Goal: Task Accomplishment & Management: Complete application form

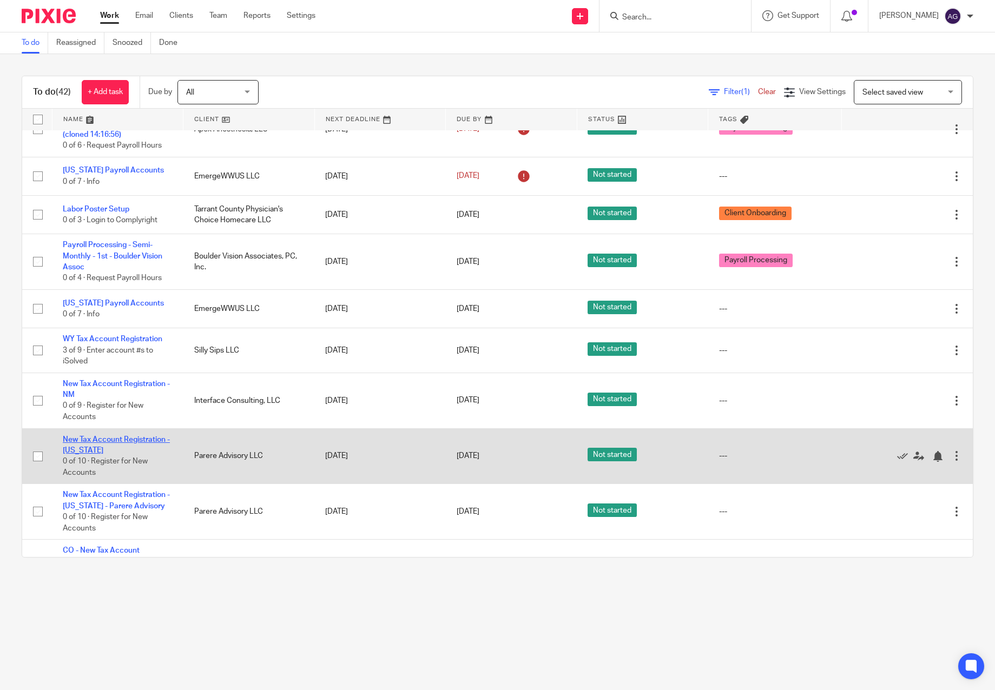
scroll to position [1568, 0]
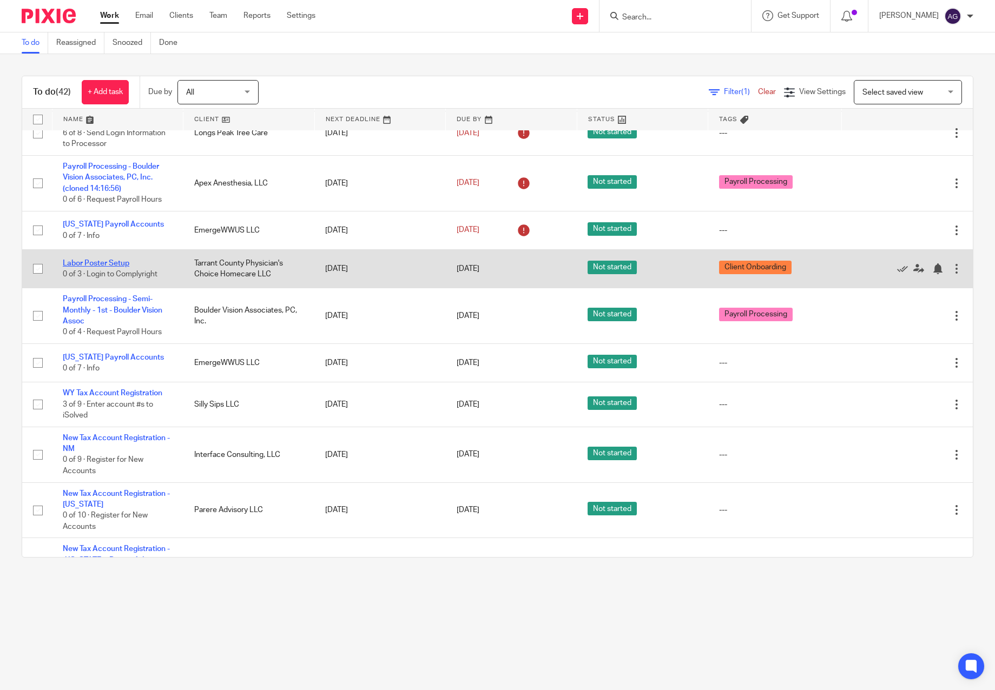
click at [105, 260] on link "Labor Poster Setup" at bounding box center [96, 264] width 67 height 8
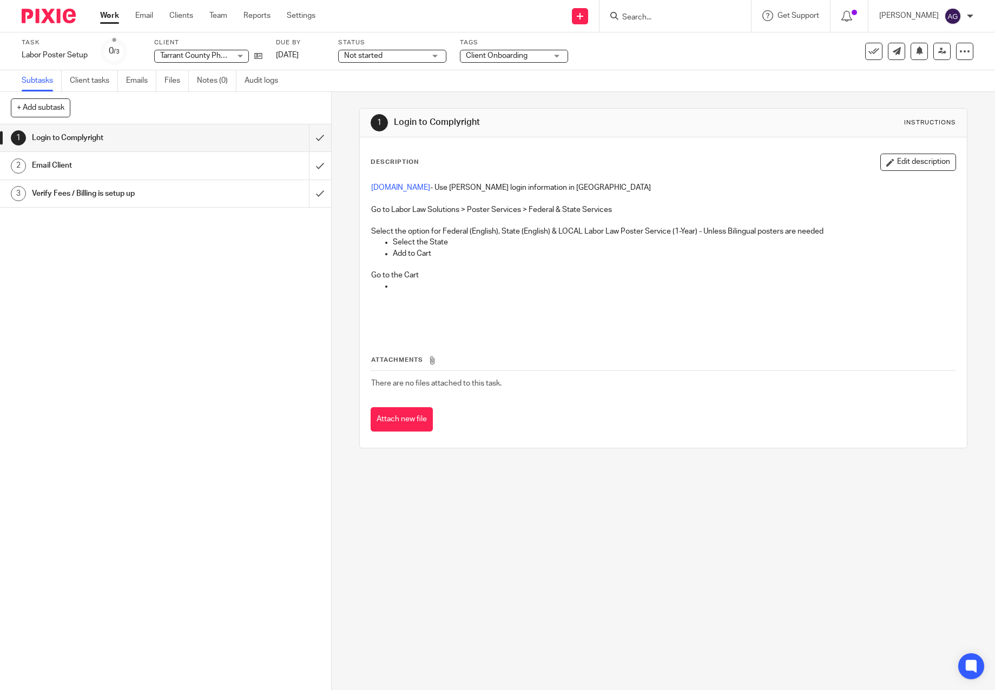
drag, startPoint x: 618, startPoint y: 534, endPoint x: 660, endPoint y: 561, distance: 50.1
click at [620, 535] on div "1 Login to Complyright Instructions Description Edit description www.complyrigh…" at bounding box center [663, 391] width 663 height 598
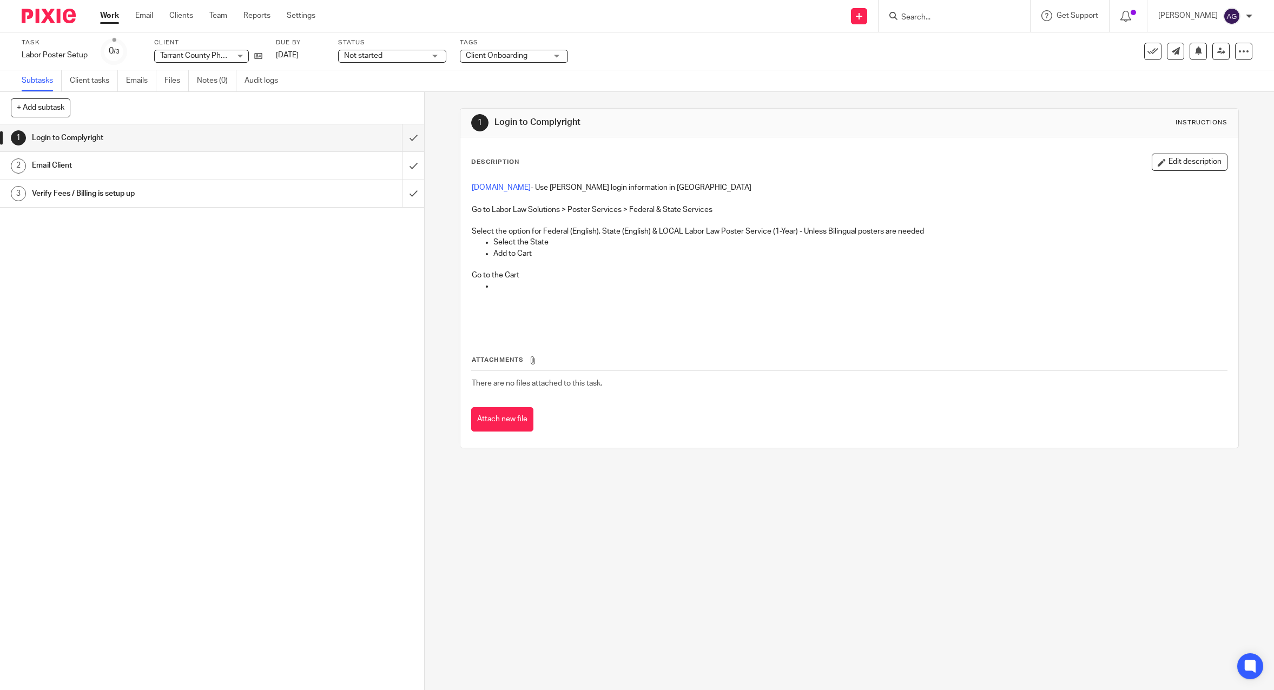
click at [108, 16] on link "Work" at bounding box center [109, 15] width 19 height 11
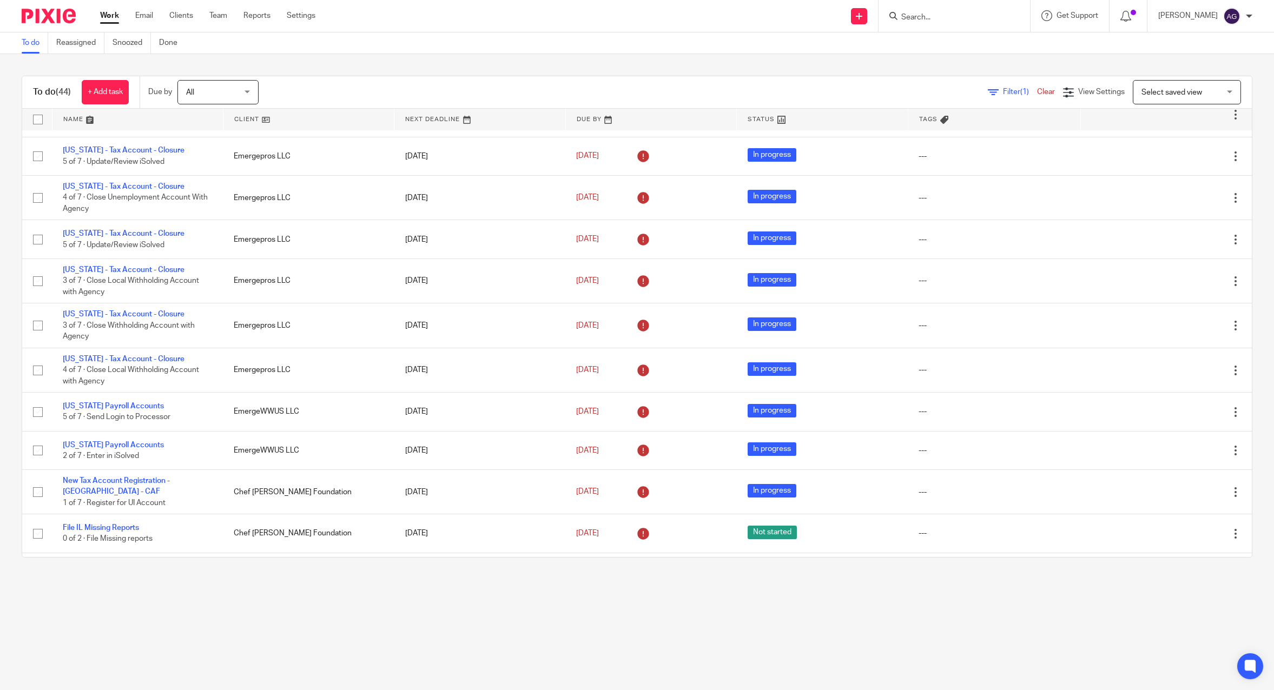
scroll to position [240, 0]
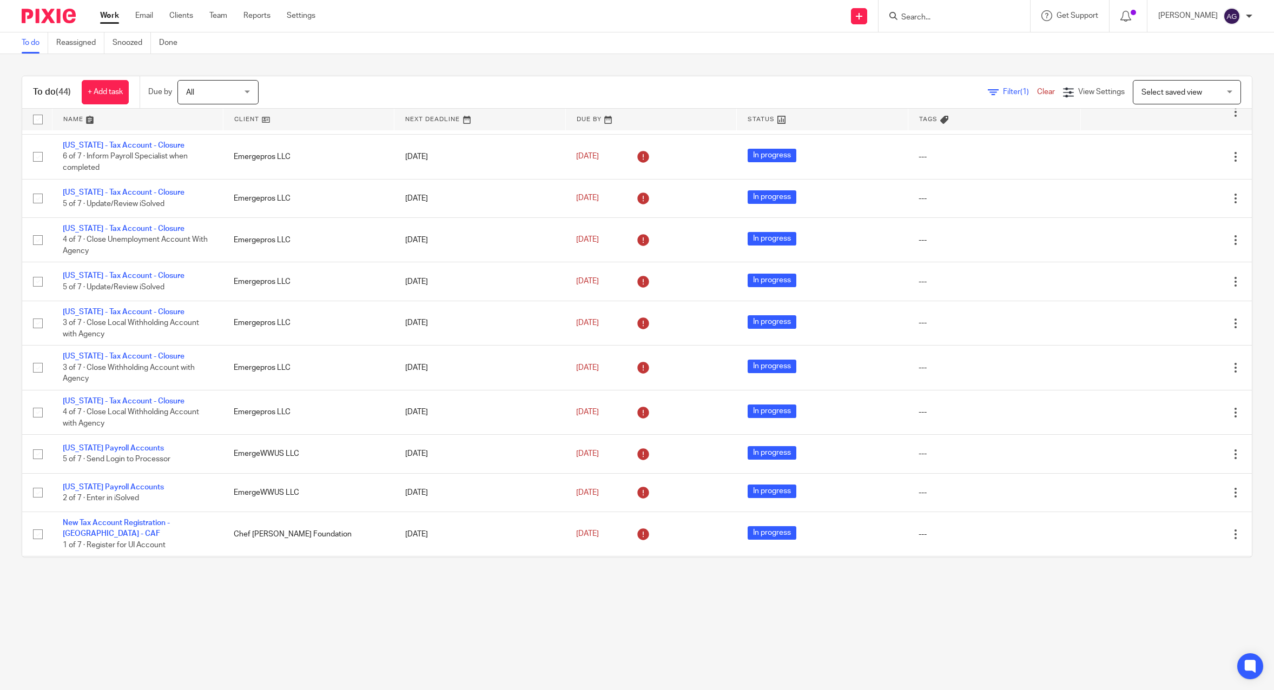
click at [976, 21] on input "Search" at bounding box center [948, 18] width 97 height 10
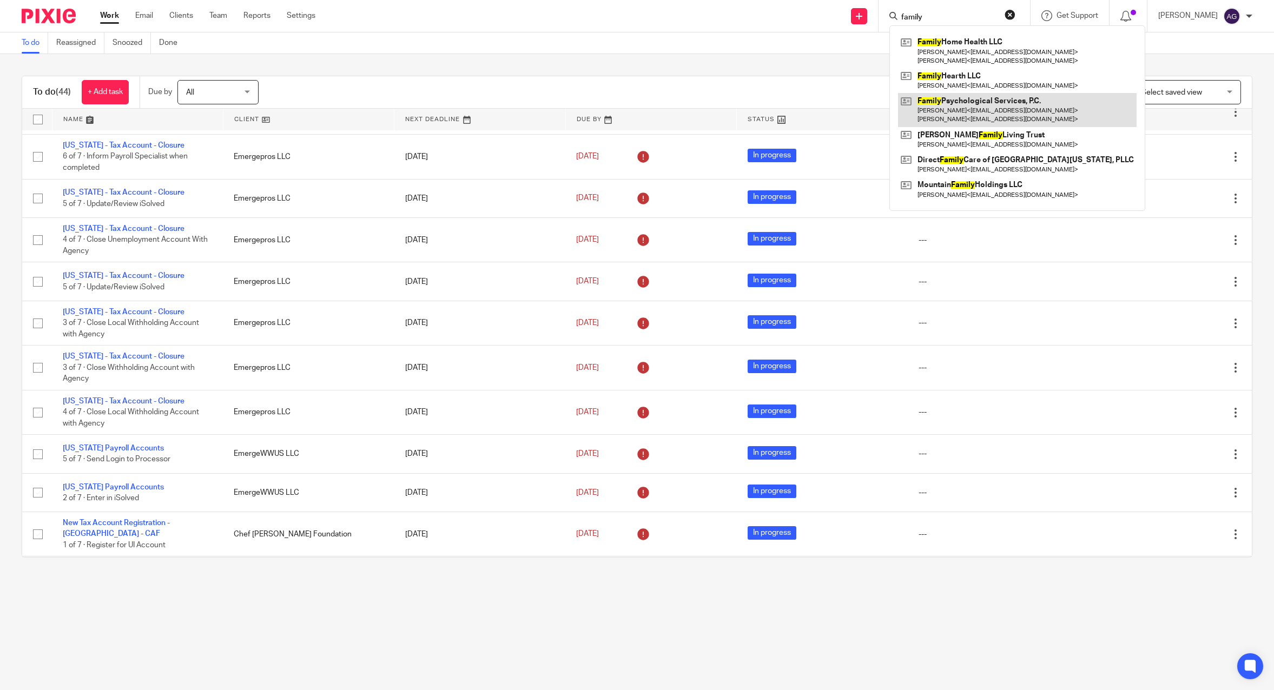
type input "family"
drag, startPoint x: 988, startPoint y: 101, endPoint x: 975, endPoint y: 109, distance: 14.9
click at [988, 101] on link at bounding box center [1017, 110] width 239 height 34
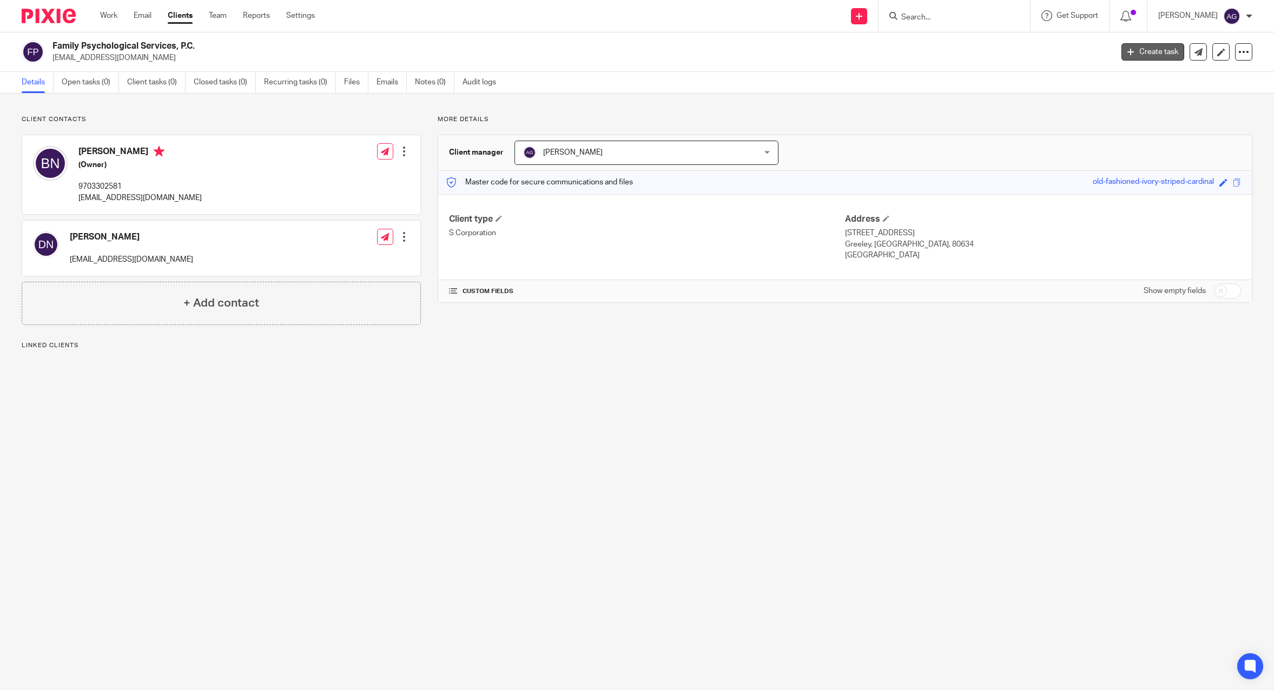
click at [1158, 51] on link "Create task" at bounding box center [1152, 51] width 63 height 17
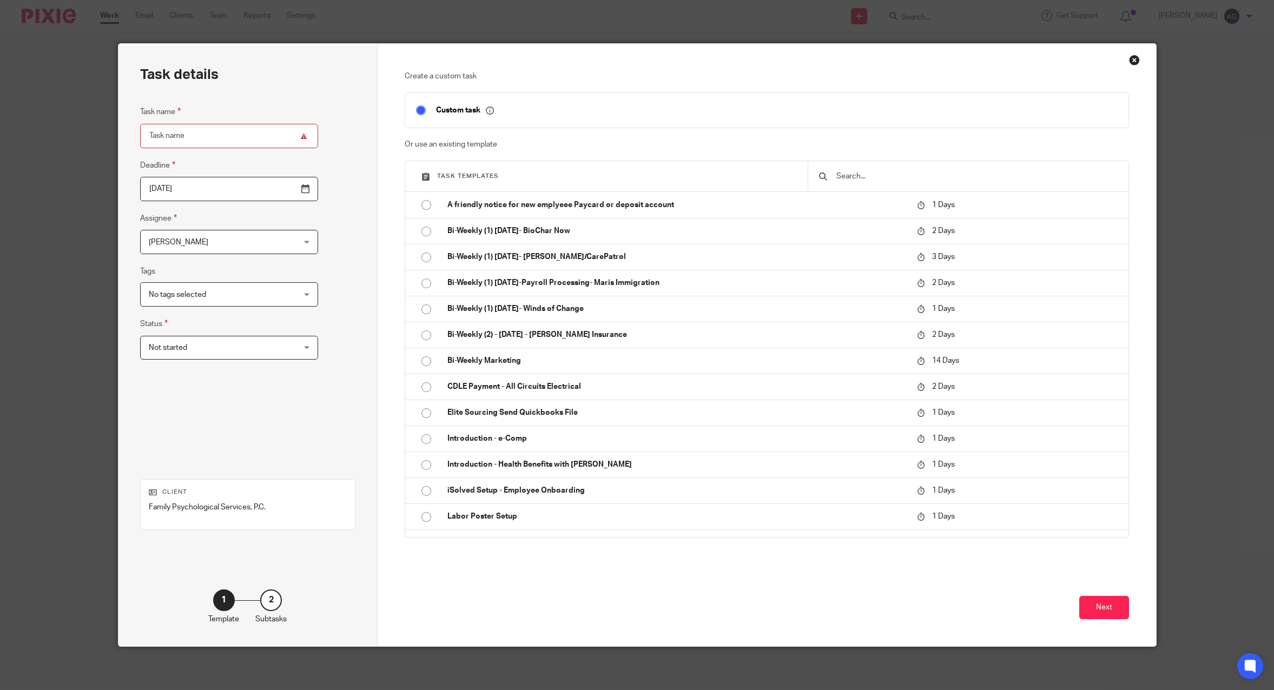
click at [954, 174] on input "text" at bounding box center [976, 176] width 282 height 12
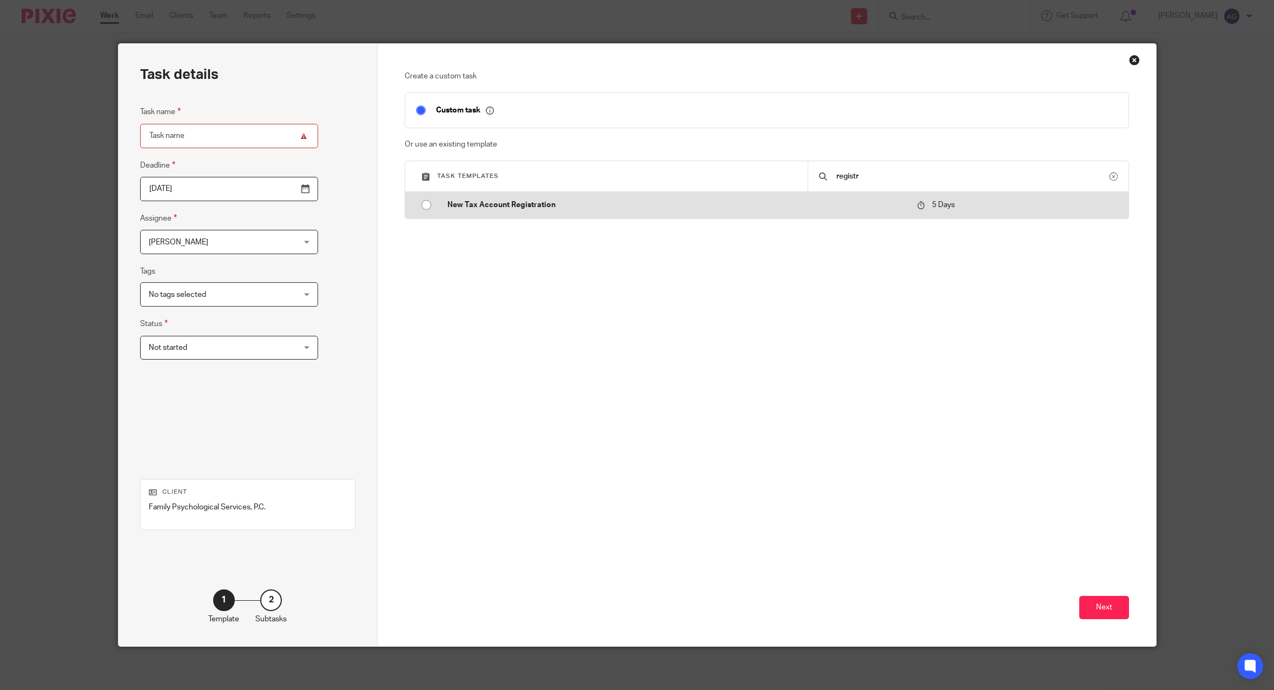
type input "registr"
click at [550, 217] on td "New Tax Account Registration" at bounding box center [674, 205] width 475 height 26
type input "2025-08-30"
type input "New Tax Account Registration"
checkbox input "false"
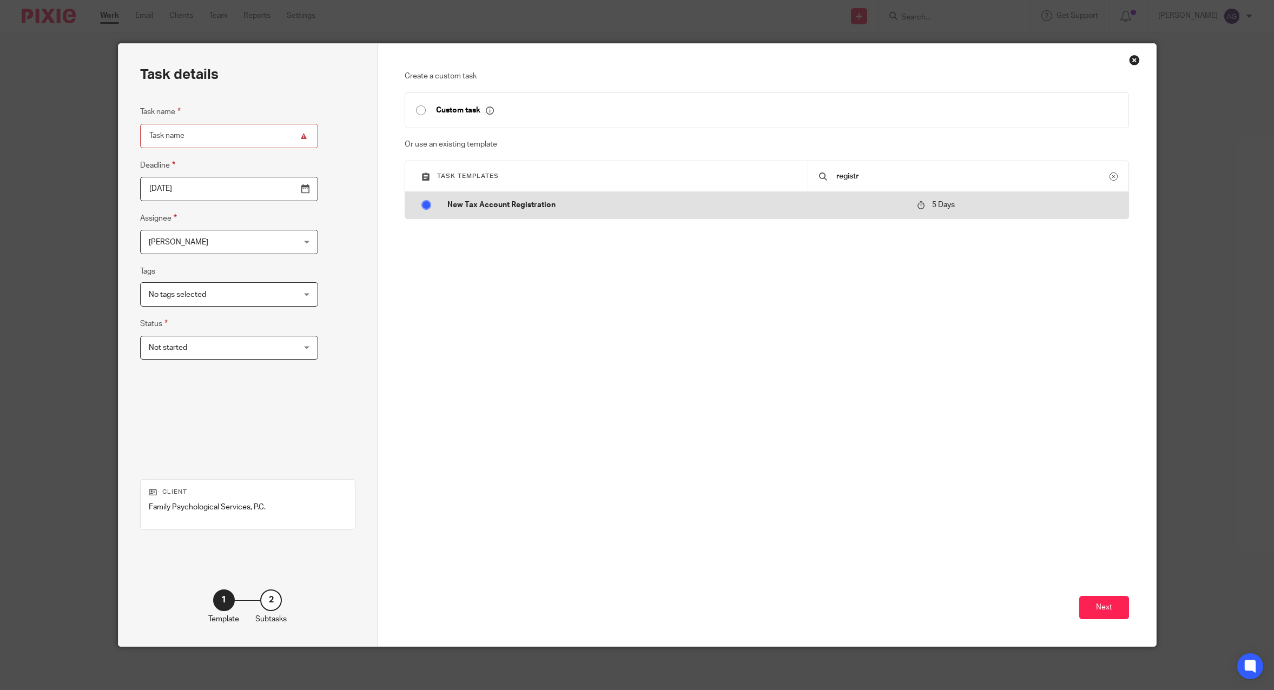
radio input "true"
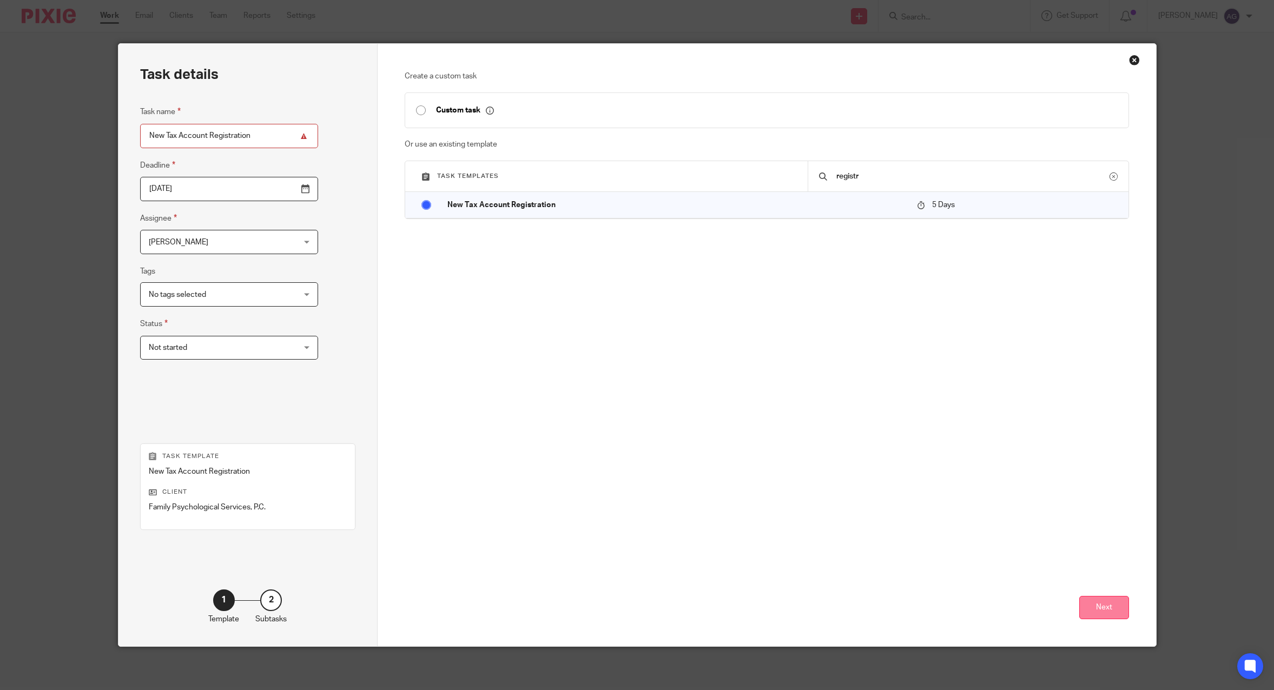
click at [1095, 609] on button "Next" at bounding box center [1104, 607] width 50 height 23
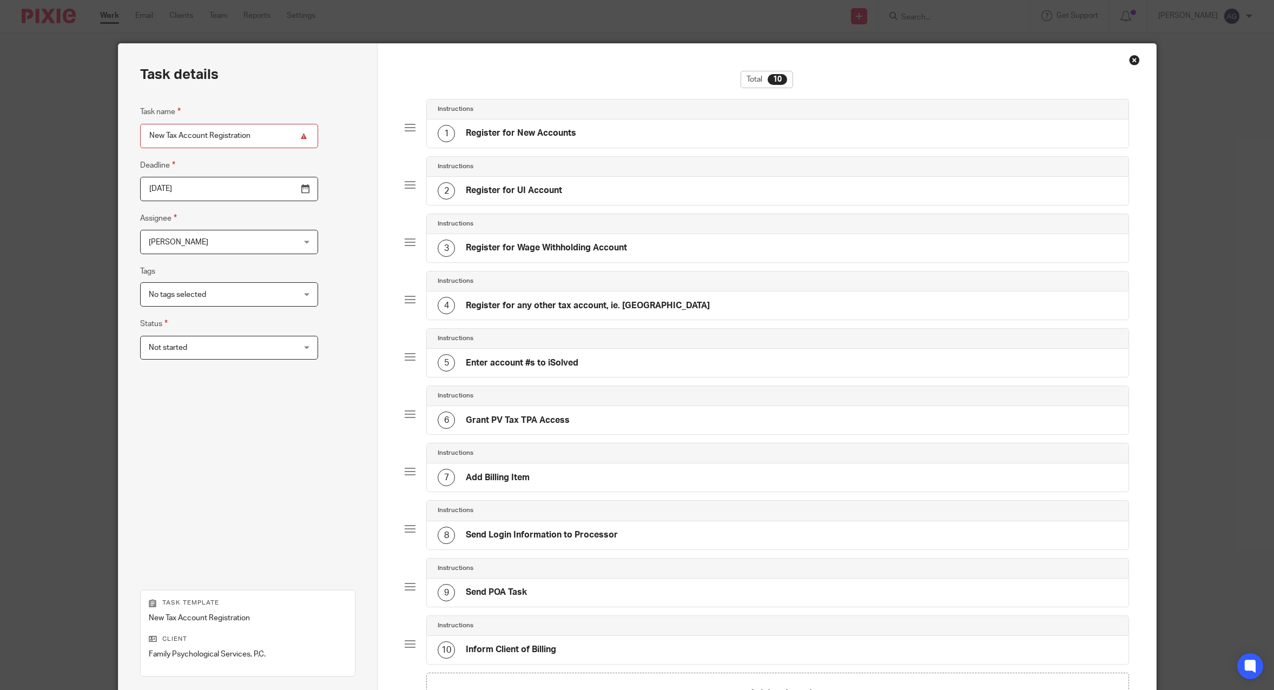
click at [518, 129] on h4 "Register for New Accounts" at bounding box center [521, 133] width 110 height 11
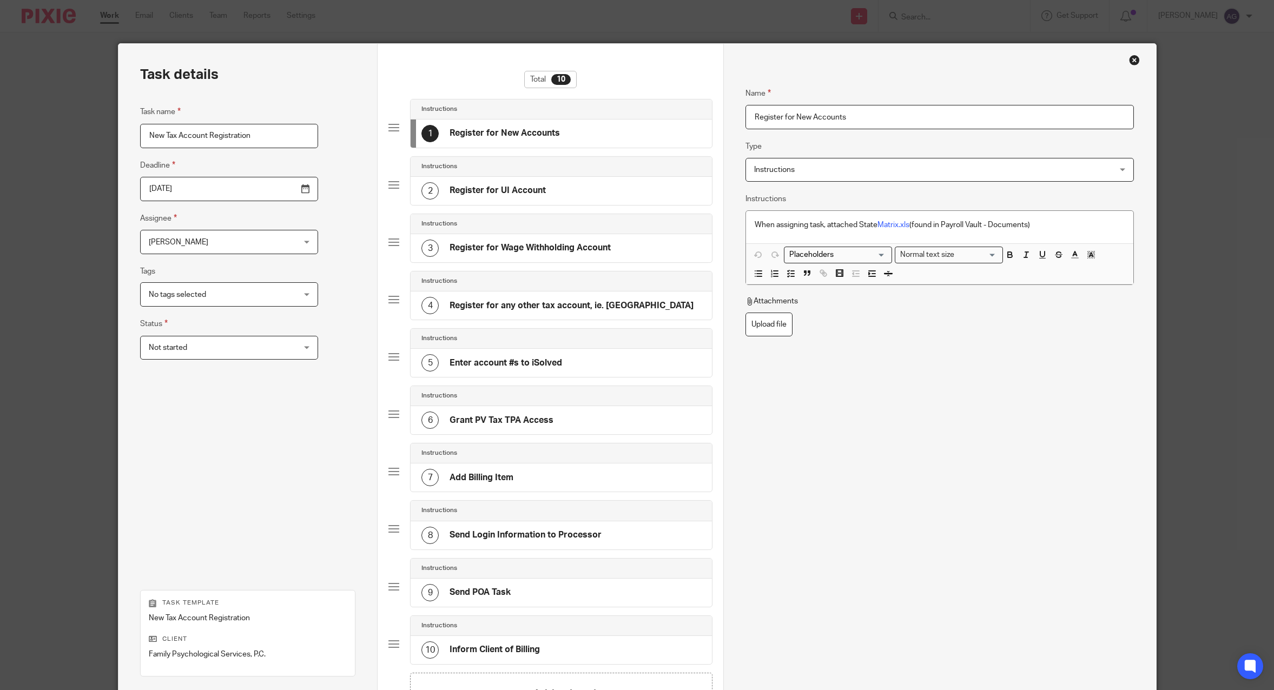
click at [494, 184] on div "2 Register for UI Account" at bounding box center [483, 190] width 124 height 17
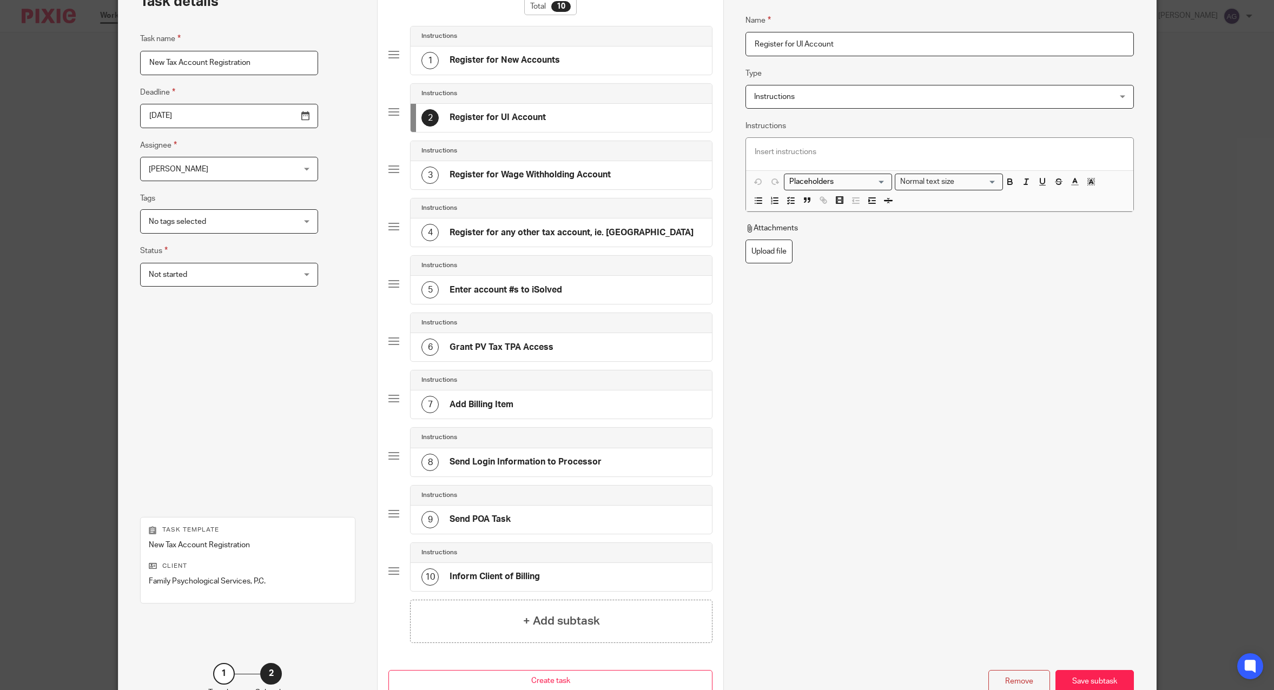
scroll to position [147, 0]
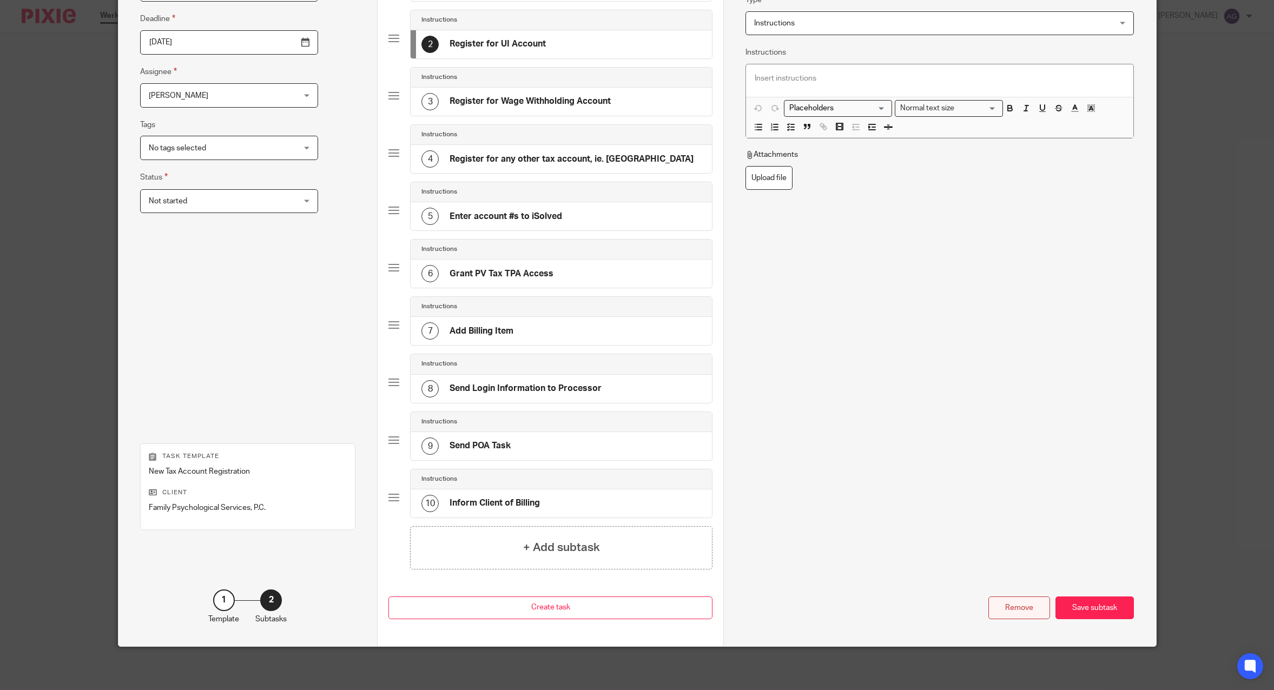
click at [1018, 609] on div "Remove" at bounding box center [1019, 608] width 62 height 23
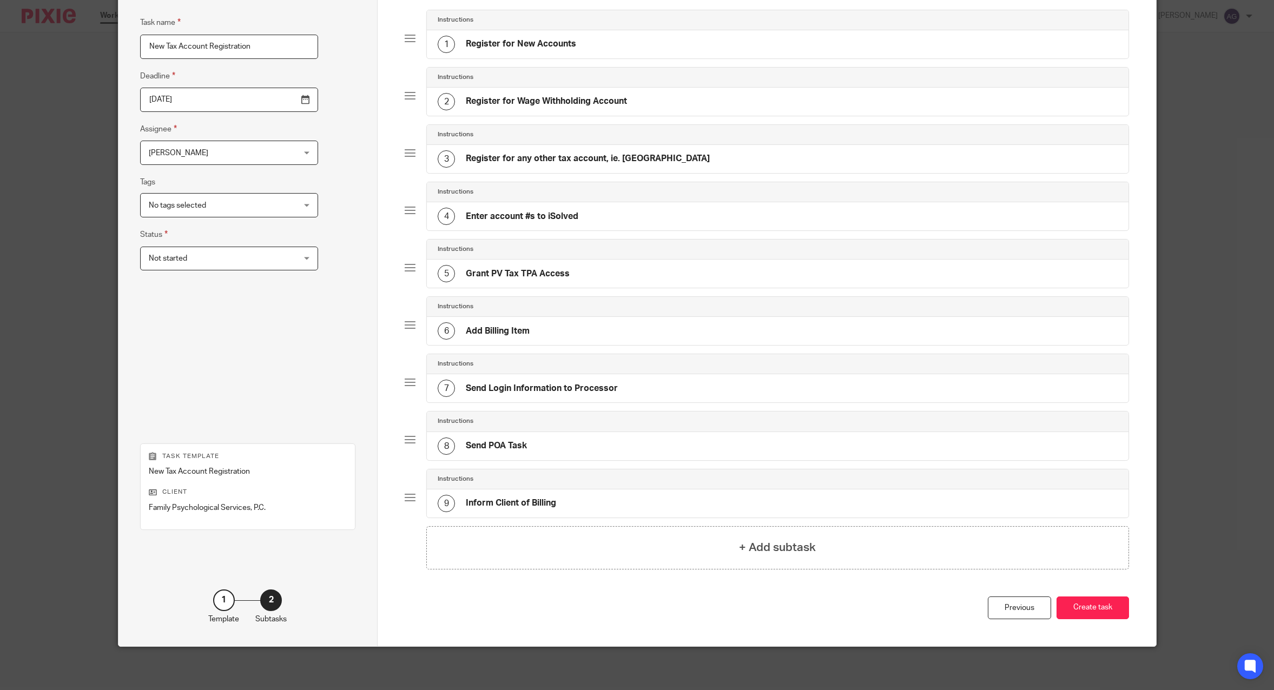
scroll to position [89, 0]
click at [567, 100] on h4 "Register for Wage Withholding Account" at bounding box center [546, 101] width 161 height 11
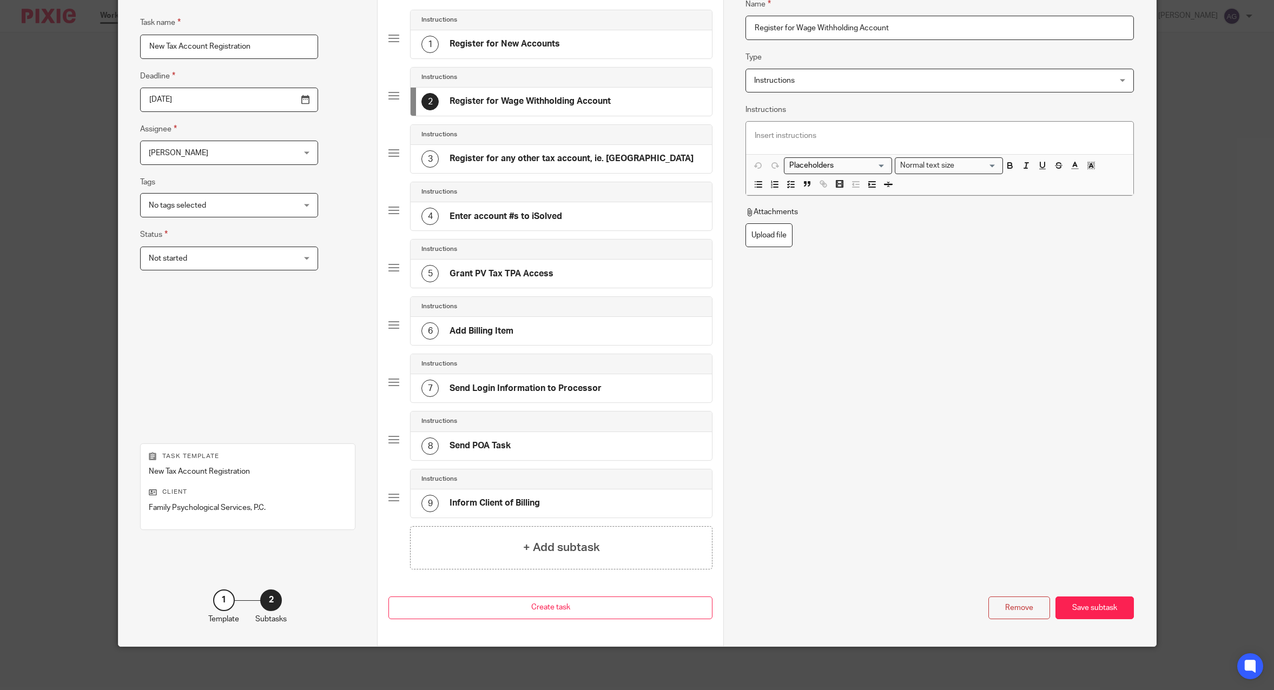
click at [1014, 610] on div "Remove" at bounding box center [1019, 608] width 62 height 23
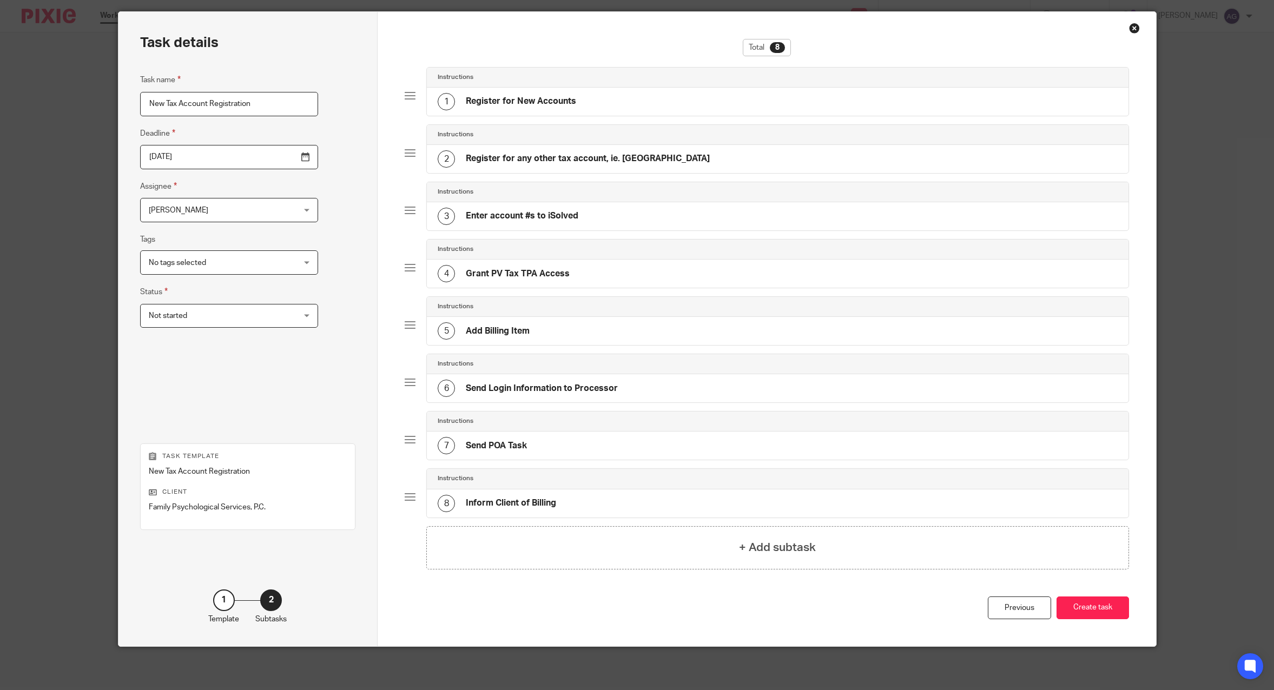
click at [529, 100] on h4 "Register for New Accounts" at bounding box center [521, 101] width 110 height 11
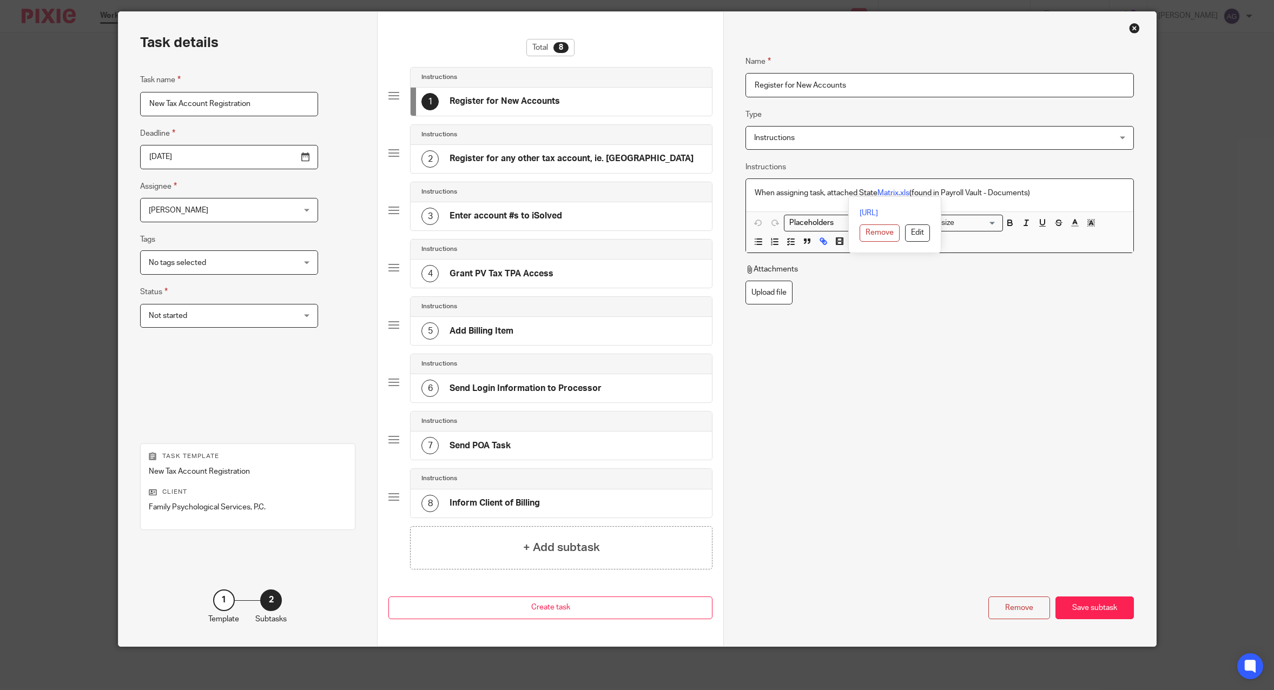
drag, startPoint x: 1087, startPoint y: 196, endPoint x: 936, endPoint y: 259, distance: 163.2
click at [651, 200] on div "Task details Task name New Tax Account Registration Deadline 2025-08-30 Assigne…" at bounding box center [637, 329] width 1038 height 635
click at [1089, 608] on div "Save subtask" at bounding box center [1094, 608] width 78 height 23
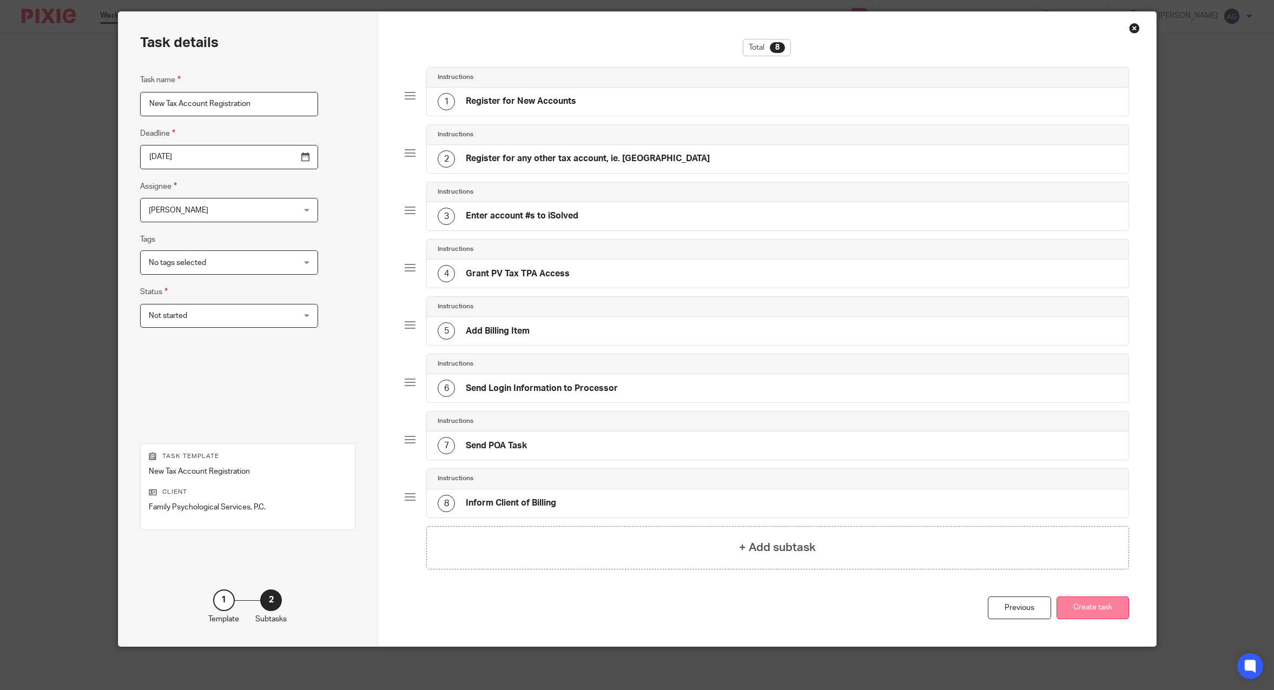
click at [1100, 605] on button "Create task" at bounding box center [1092, 608] width 72 height 23
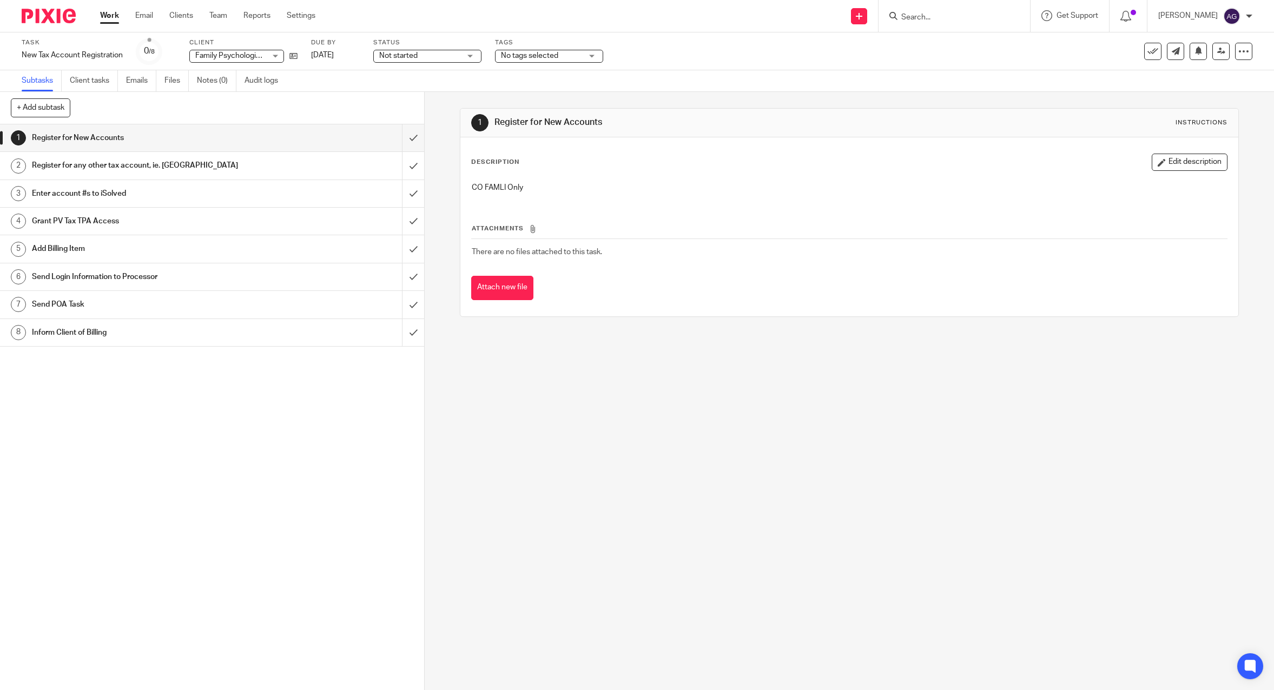
click at [933, 13] on input "Search" at bounding box center [948, 18] width 97 height 10
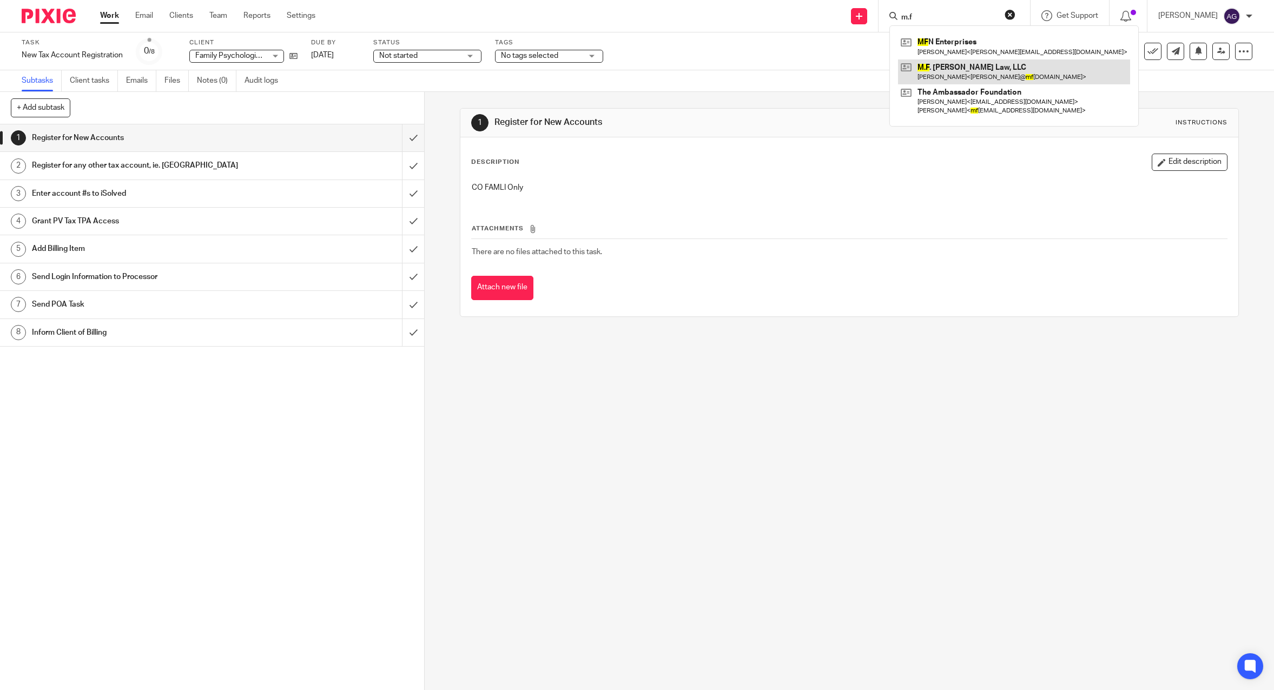
type input "m.f"
click at [939, 72] on link at bounding box center [1014, 72] width 232 height 25
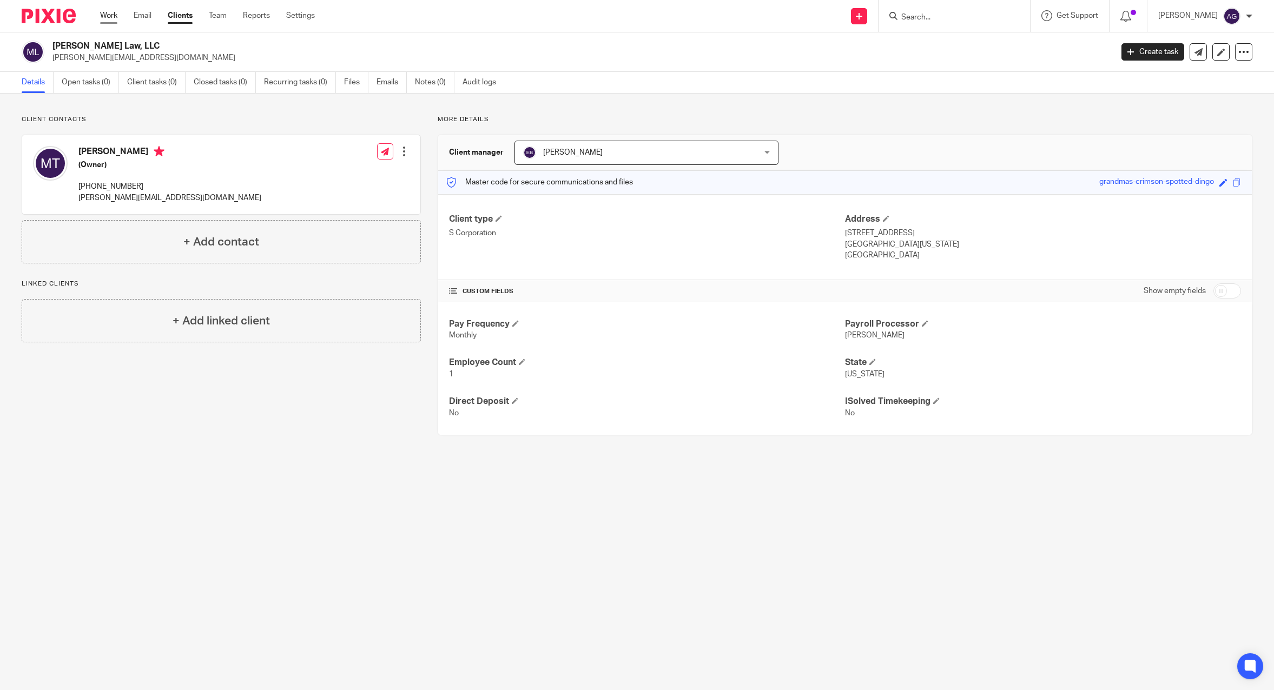
click at [105, 16] on link "Work" at bounding box center [108, 15] width 17 height 11
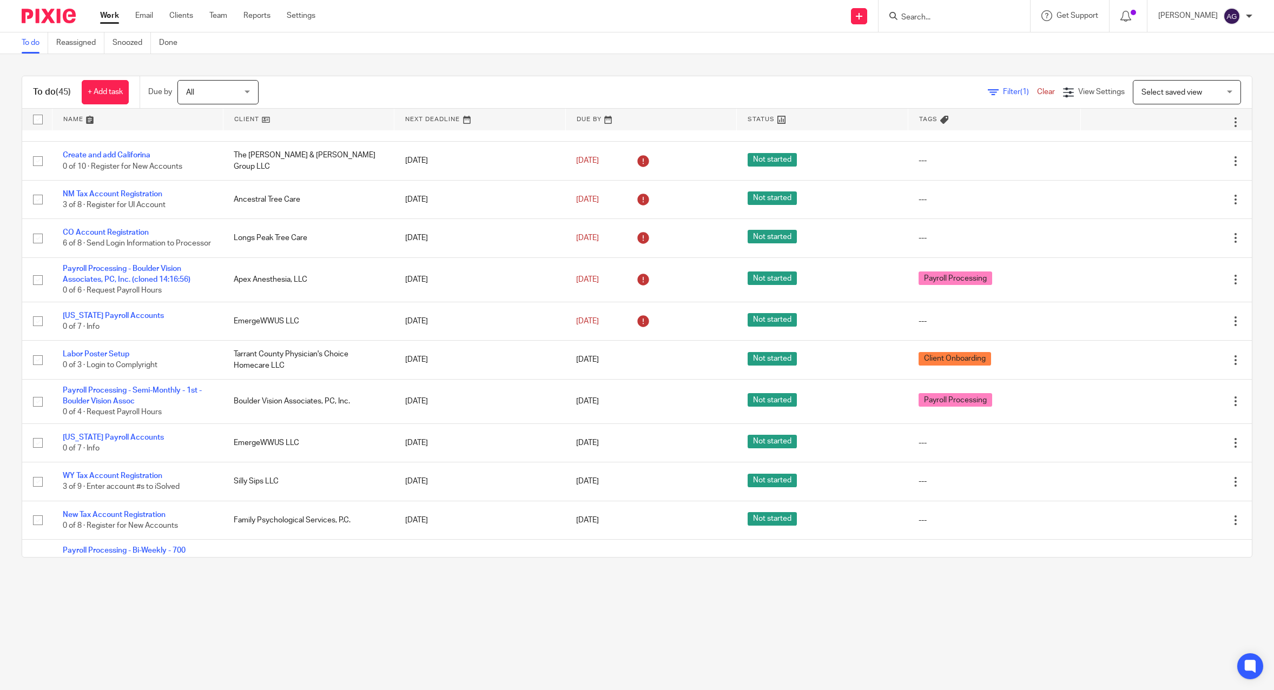
scroll to position [1252, 0]
drag, startPoint x: 940, startPoint y: 17, endPoint x: 961, endPoint y: 30, distance: 24.6
click at [940, 17] on input "Search" at bounding box center [948, 18] width 97 height 10
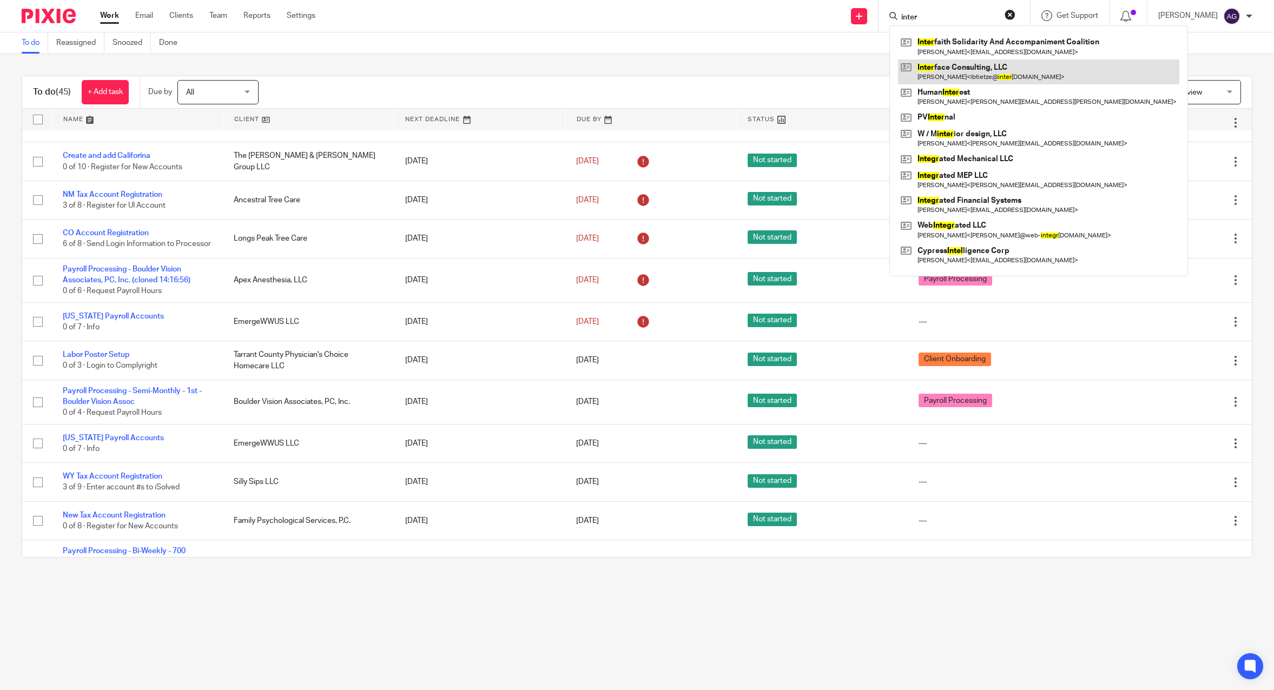
type input "inter"
click at [956, 69] on link at bounding box center [1038, 72] width 281 height 25
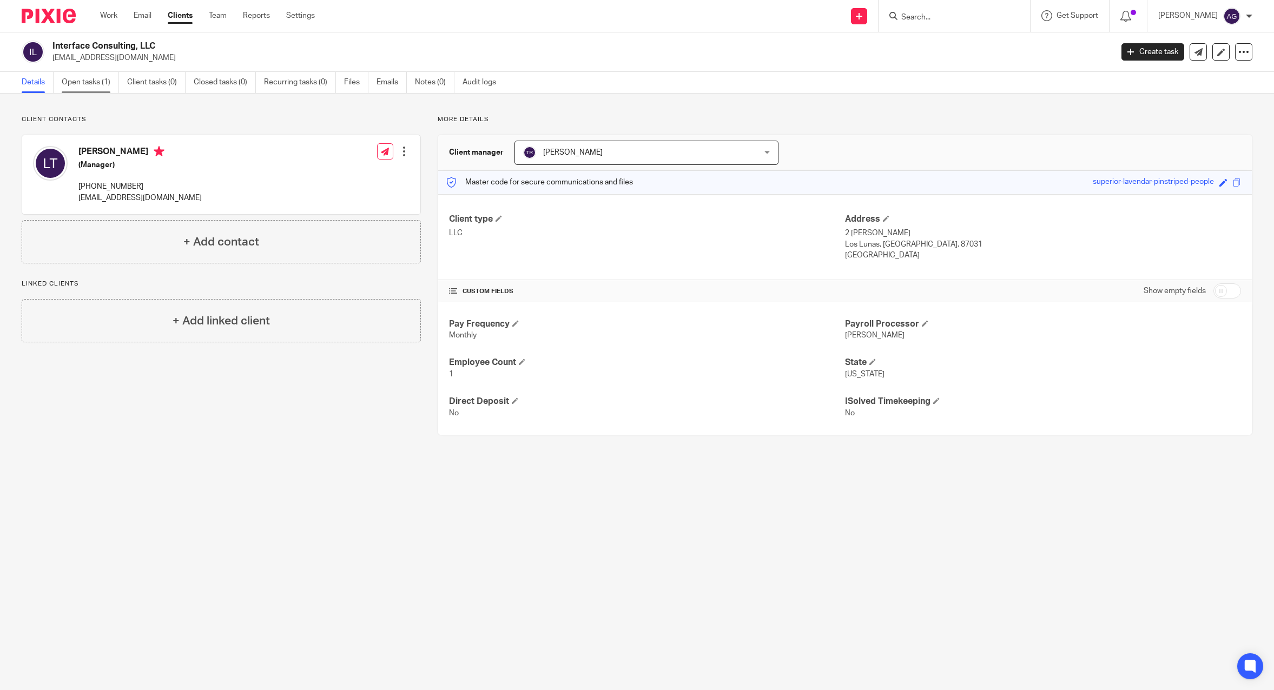
click at [102, 89] on link "Open tasks (1)" at bounding box center [90, 82] width 57 height 21
